Goal: Transaction & Acquisition: Book appointment/travel/reservation

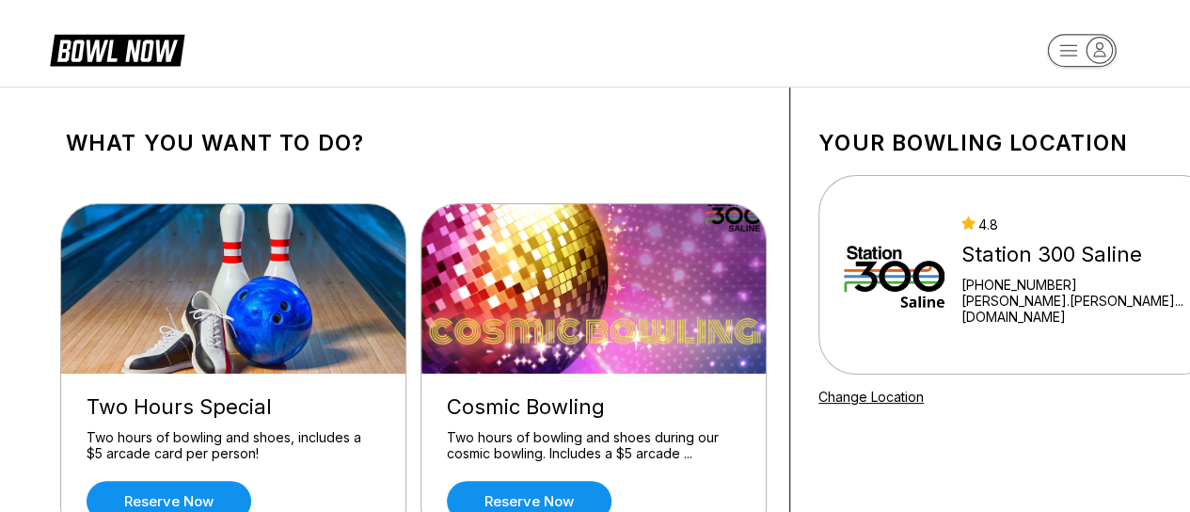
click at [198, 487] on link "Reserve now" at bounding box center [169, 501] width 165 height 40
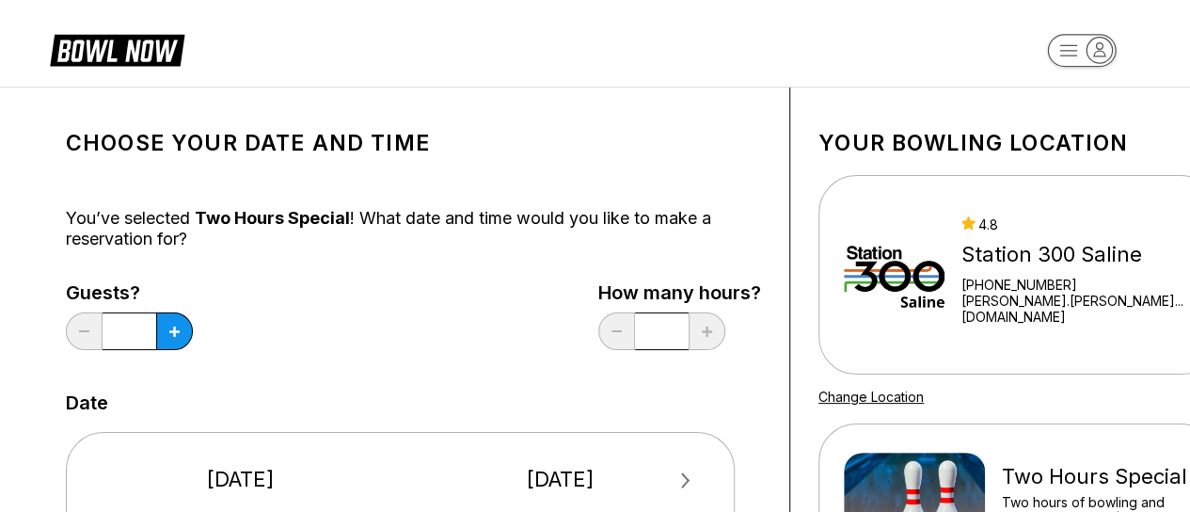
click at [165, 335] on button at bounding box center [174, 331] width 37 height 38
type input "*"
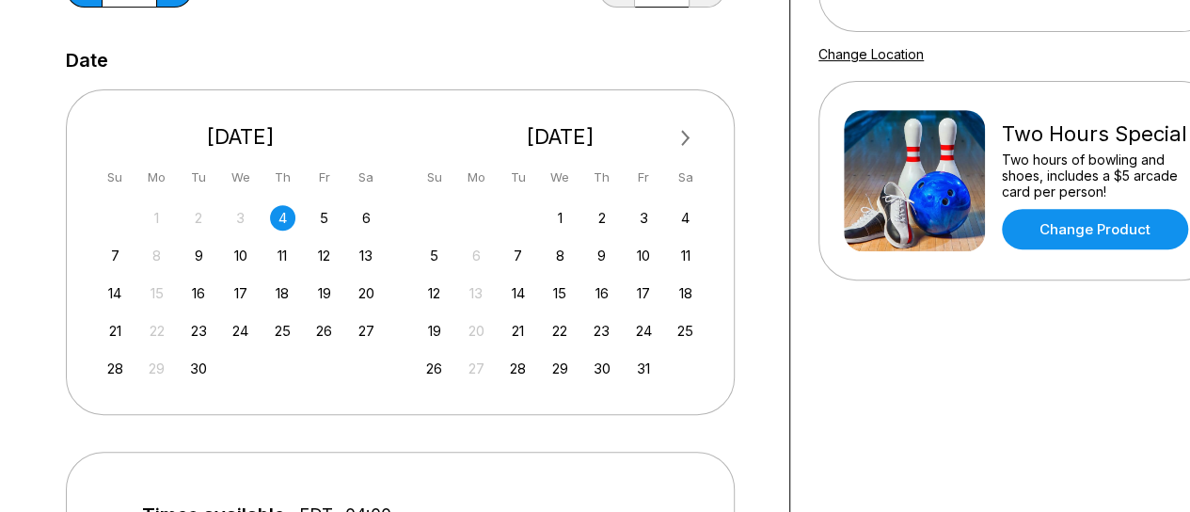
scroll to position [356, 0]
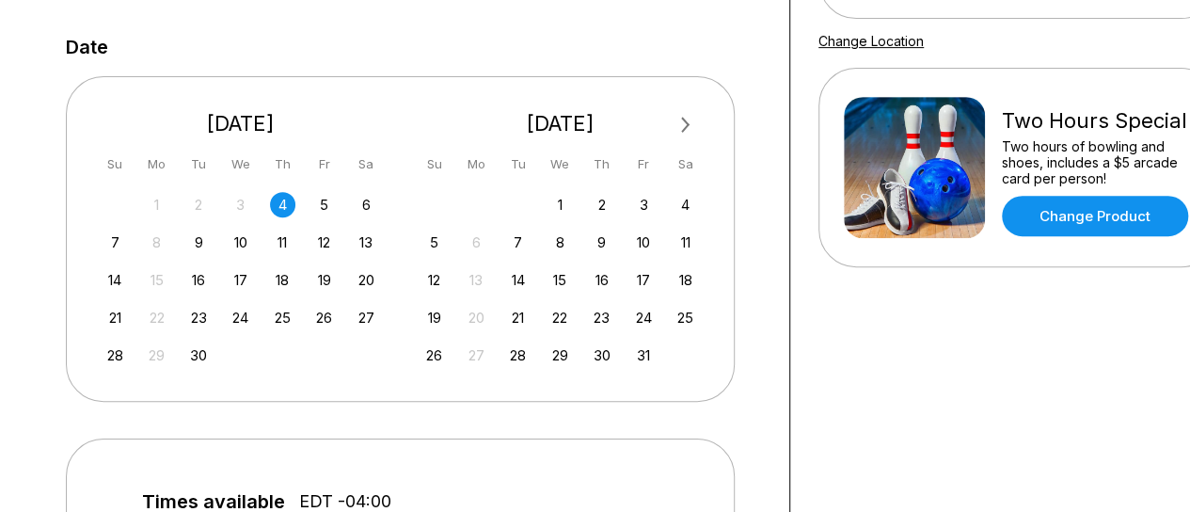
click at [329, 205] on div "5" at bounding box center [323, 204] width 25 height 25
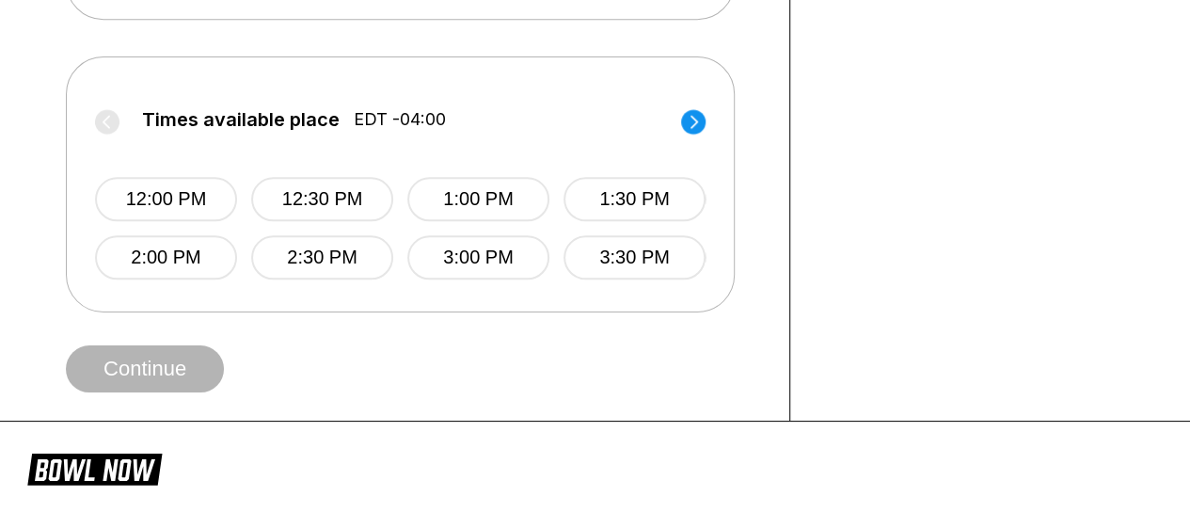
scroll to position [746, 0]
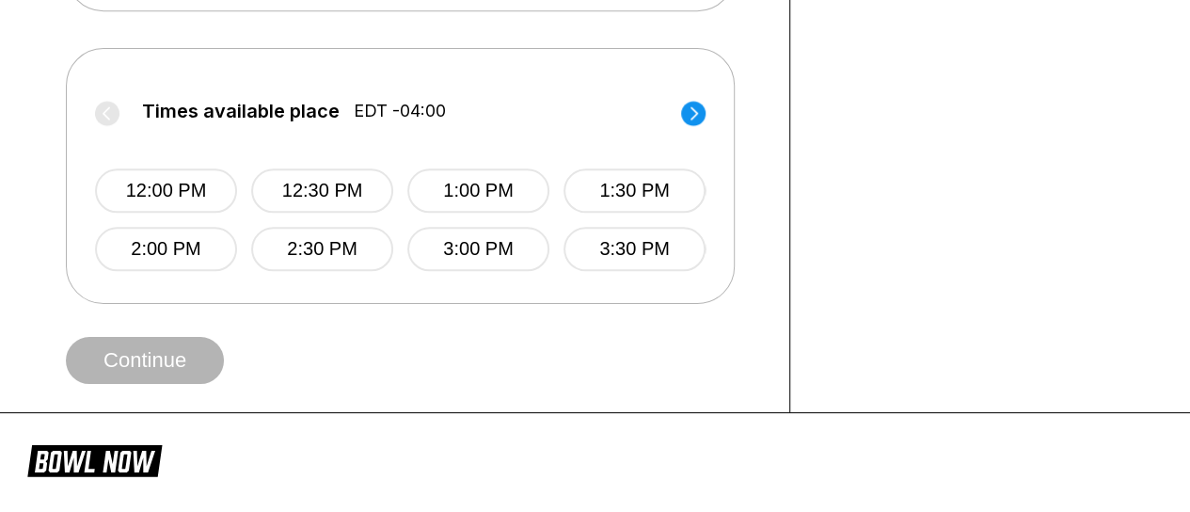
click at [696, 118] on circle at bounding box center [693, 113] width 24 height 24
click at [478, 240] on button "7:00 PM" at bounding box center [477, 249] width 142 height 44
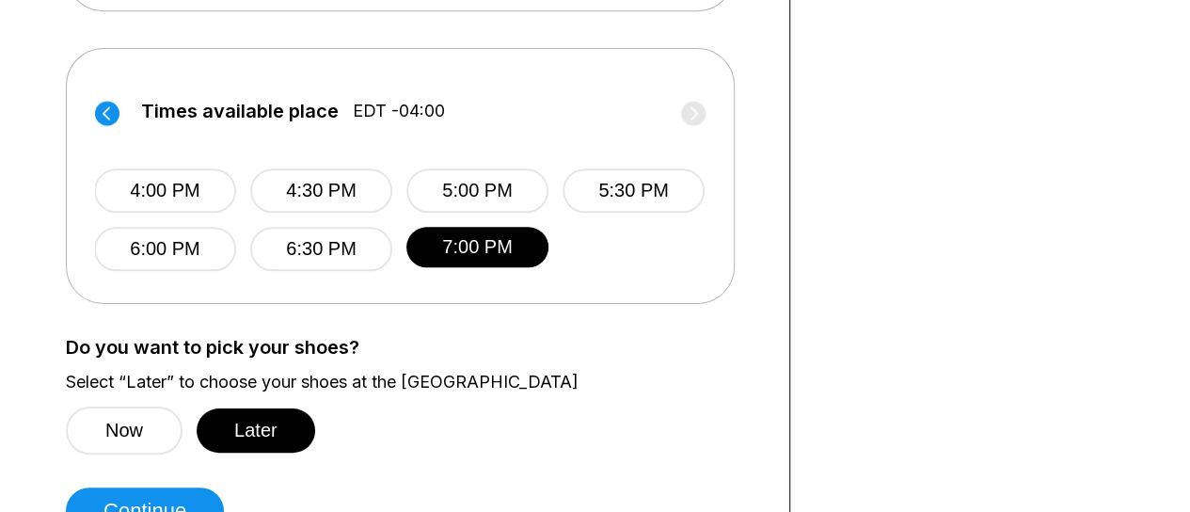
click at [258, 437] on button "Later" at bounding box center [256, 430] width 119 height 44
click at [196, 509] on button "Continue" at bounding box center [145, 510] width 158 height 47
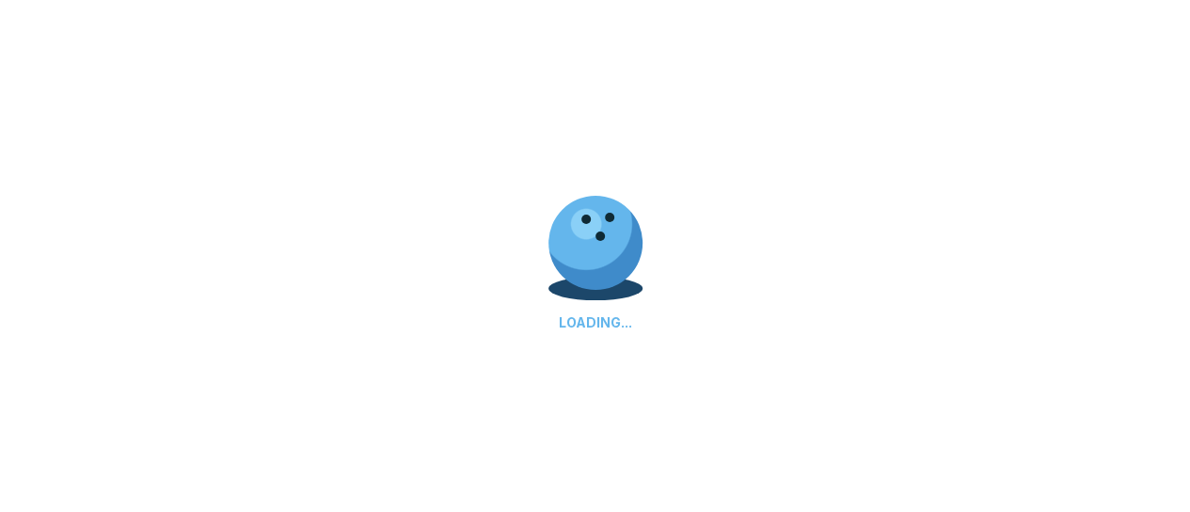
select select "**"
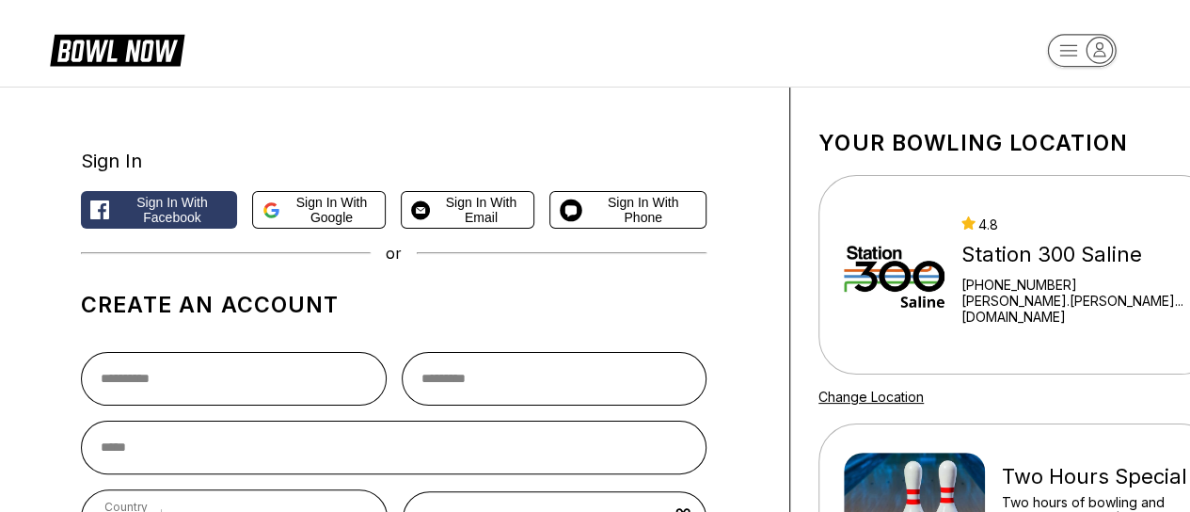
click at [306, 206] on span "Sign in with Google" at bounding box center [332, 210] width 88 height 30
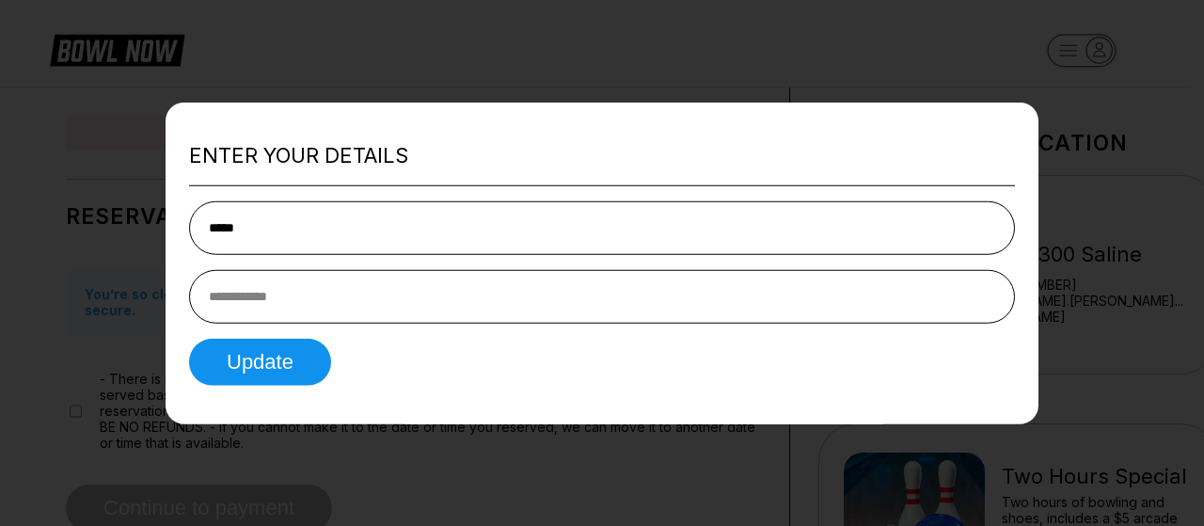
type input "**********"
click at [374, 289] on input "tel" at bounding box center [602, 297] width 826 height 54
type input "**********"
click at [265, 372] on button "Update" at bounding box center [260, 362] width 142 height 47
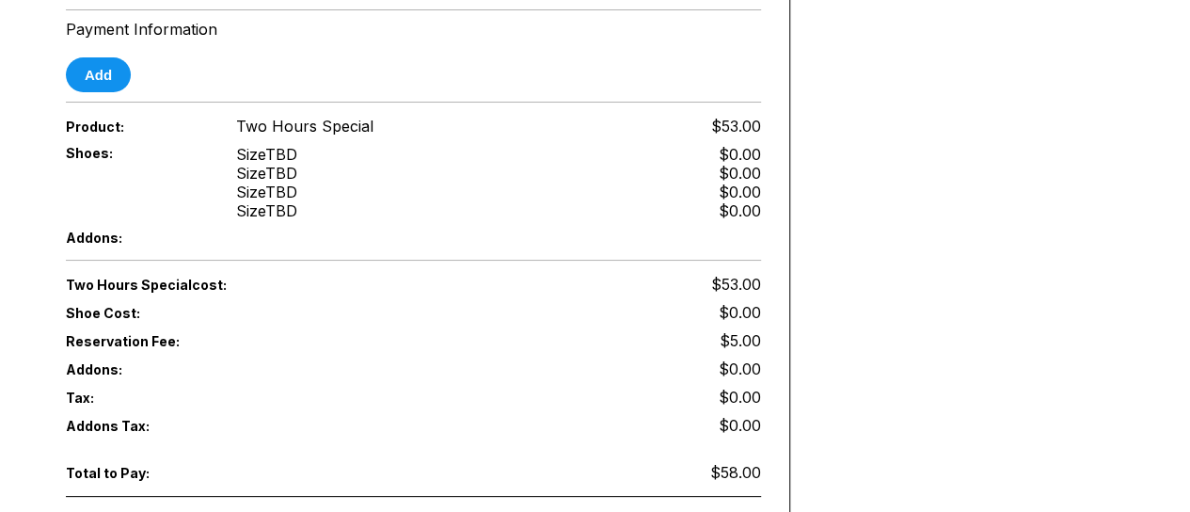
scroll to position [784, 0]
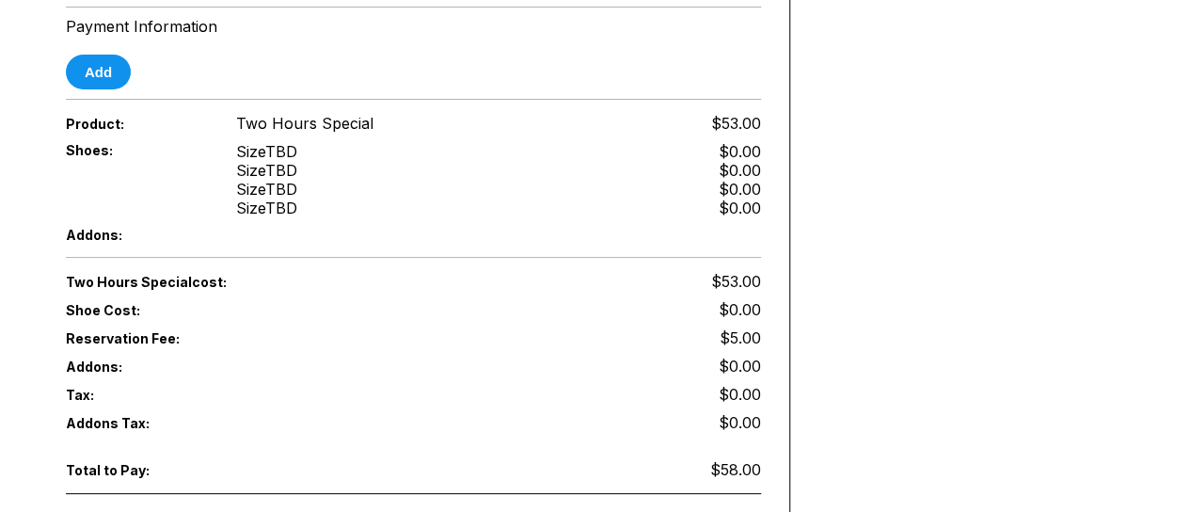
click at [105, 55] on button "Add" at bounding box center [98, 72] width 65 height 35
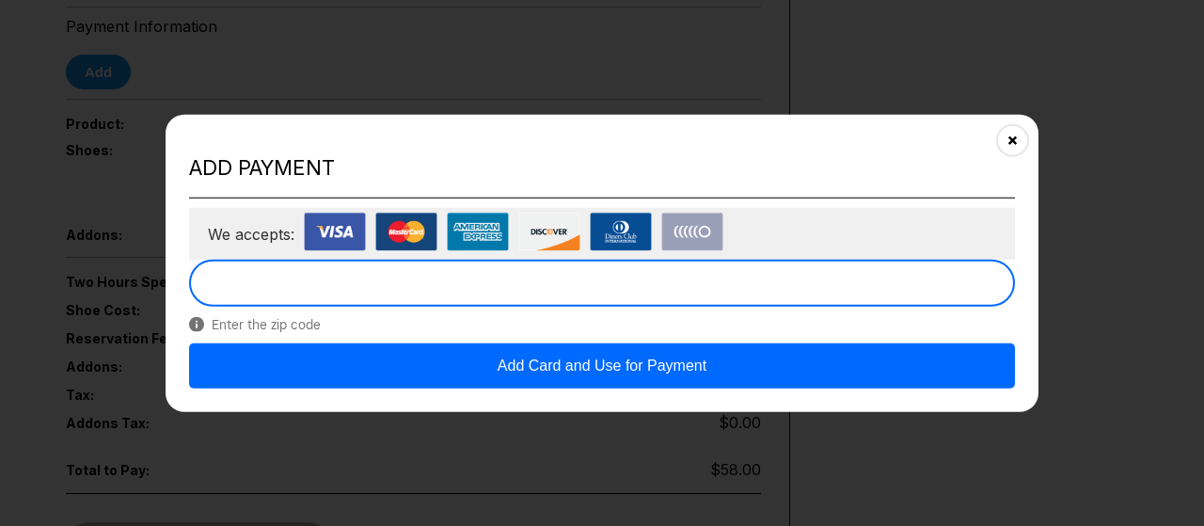
click at [686, 352] on button "Add Card and Use for Payment" at bounding box center [602, 365] width 826 height 45
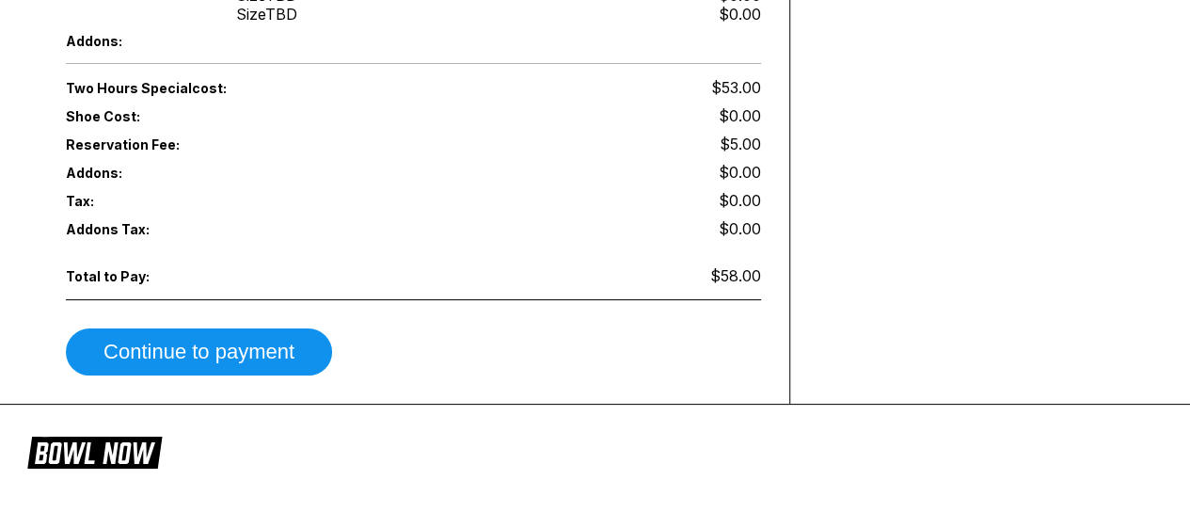
scroll to position [994, 0]
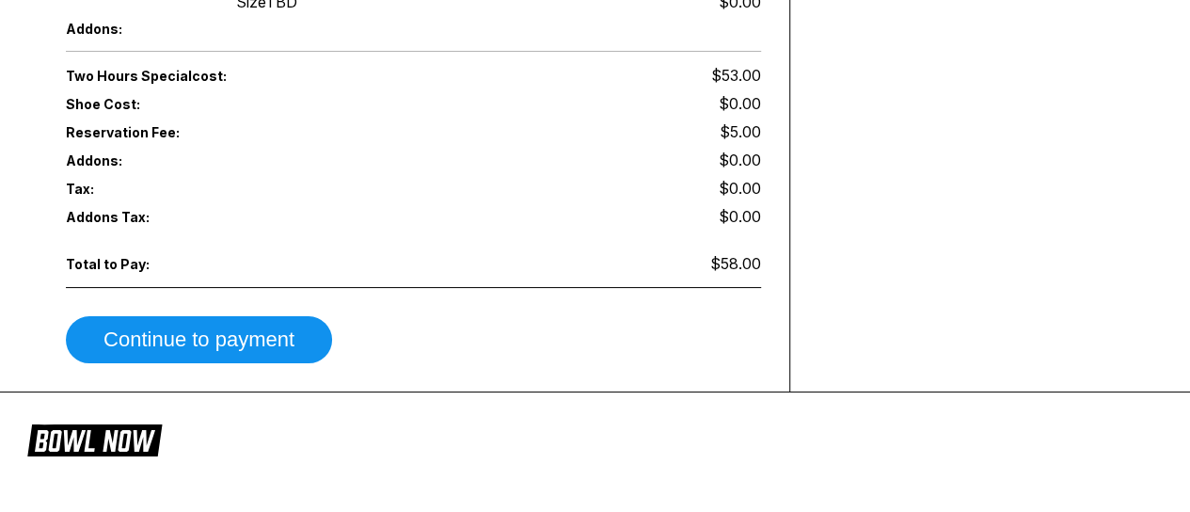
click at [280, 317] on button "Continue to payment" at bounding box center [199, 339] width 266 height 47
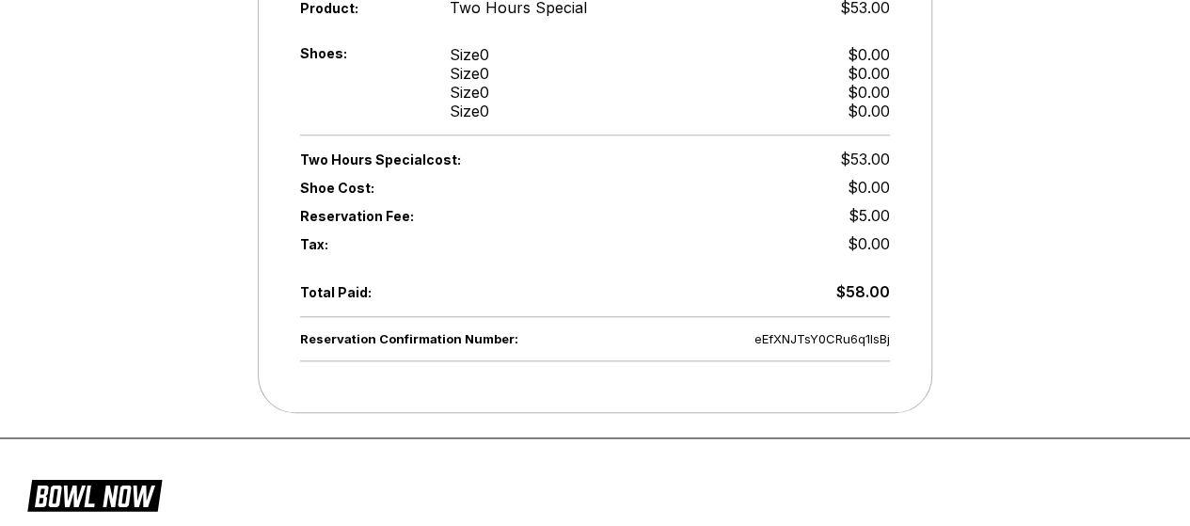
scroll to position [750, 0]
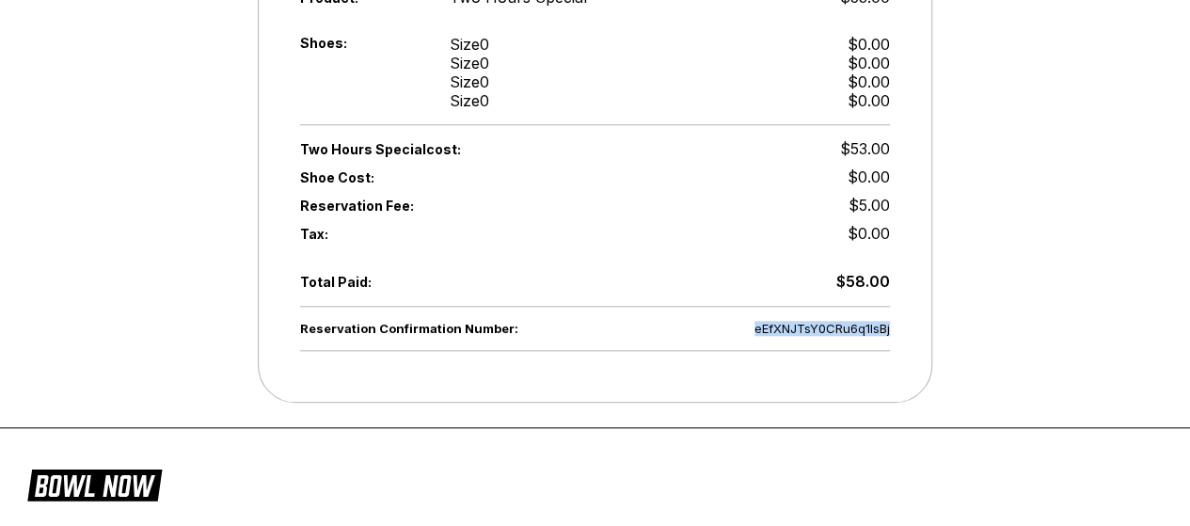
drag, startPoint x: 760, startPoint y: 324, endPoint x: 907, endPoint y: 336, distance: 147.2
copy span "eEfXNJTsY0CRu6q1lsBj"
